Goal: Task Accomplishment & Management: Complete application form

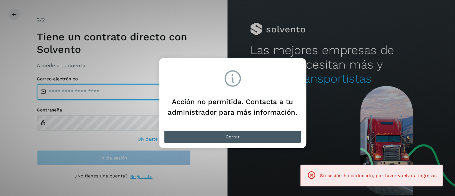
type input "**********"
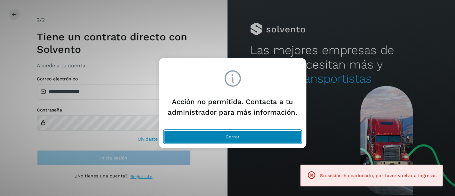
click at [232, 137] on span "Cerrar" at bounding box center [233, 136] width 14 height 4
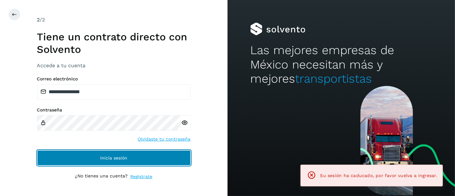
click at [106, 153] on button "Inicia sesión" at bounding box center [114, 157] width 154 height 15
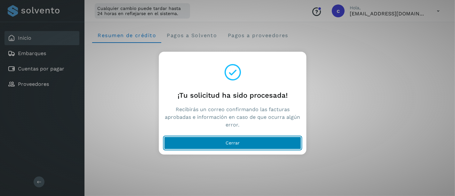
click at [220, 141] on button "Cerrar" at bounding box center [232, 143] width 137 height 13
click at [240, 147] on button "Cerrar" at bounding box center [232, 143] width 137 height 13
click at [227, 148] on button "Cerrar" at bounding box center [232, 143] width 137 height 13
